Goal: Task Accomplishment & Management: Manage account settings

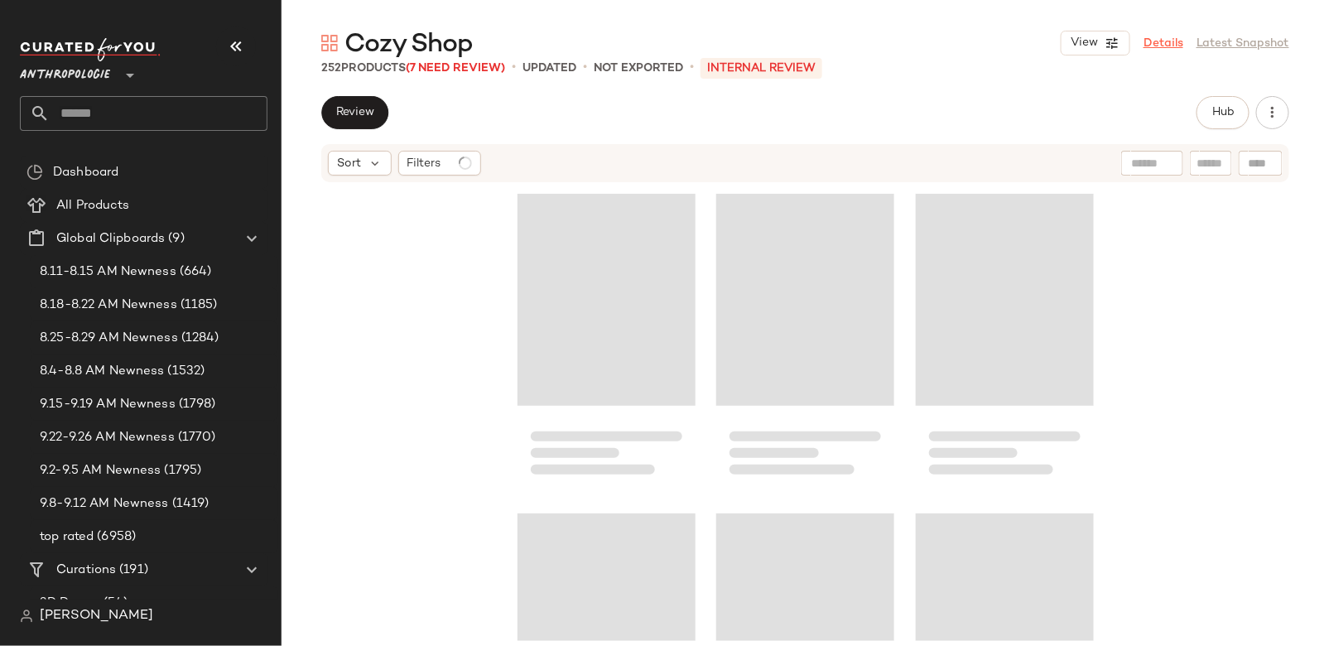
click at [1171, 36] on link "Details" at bounding box center [1164, 43] width 40 height 17
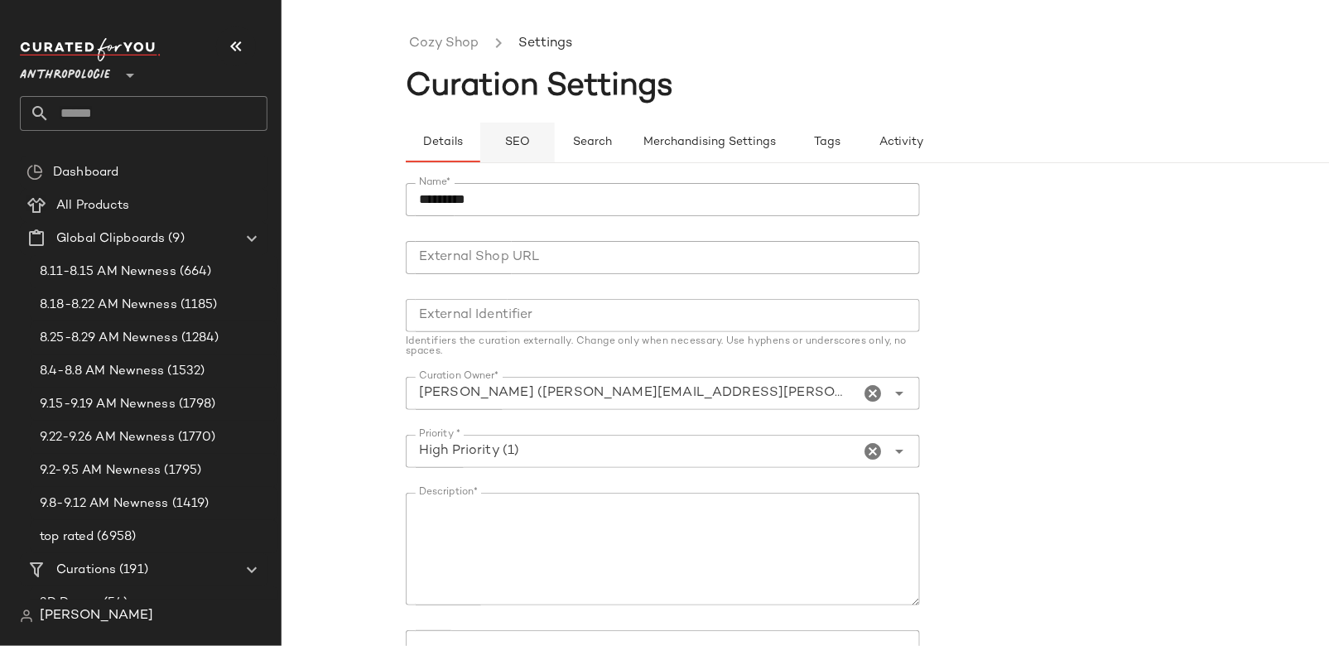
click at [522, 150] on button "SEO" at bounding box center [517, 143] width 75 height 40
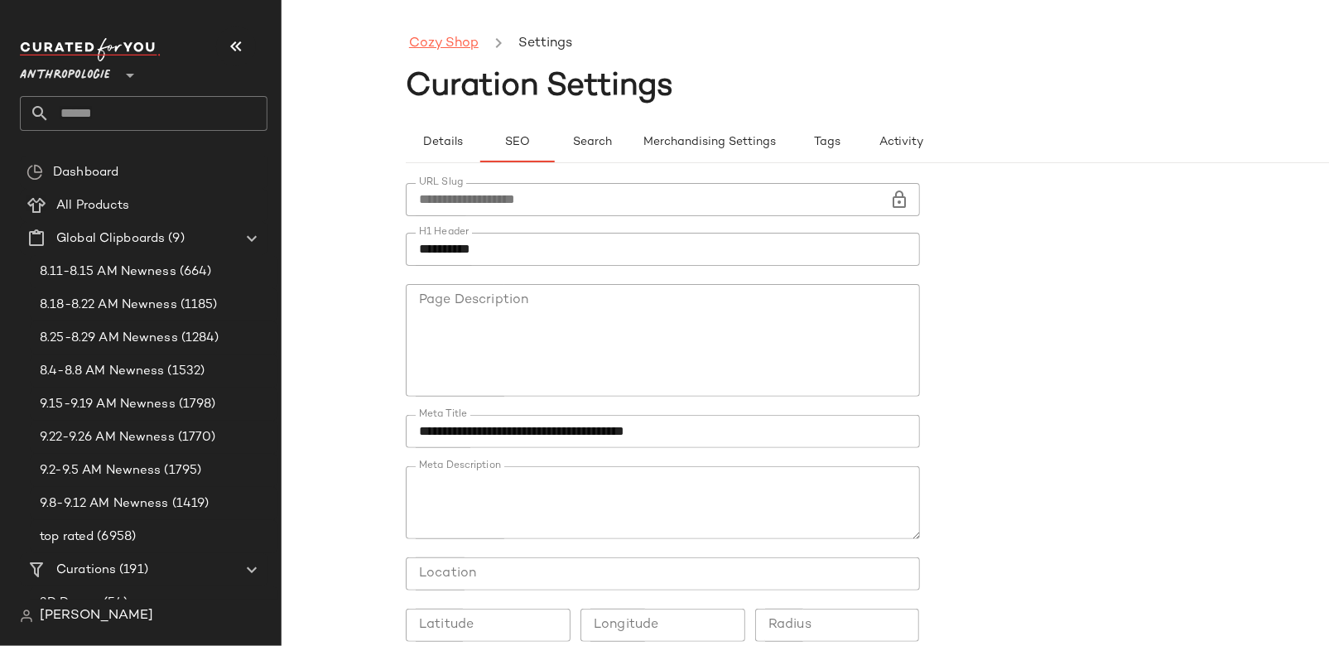
click at [455, 40] on link "Cozy Shop" at bounding box center [444, 44] width 70 height 22
